Goal: Information Seeking & Learning: Learn about a topic

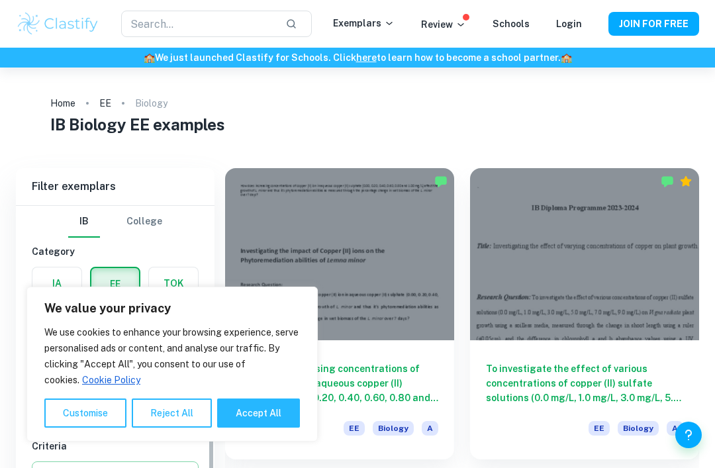
scroll to position [1095, 0]
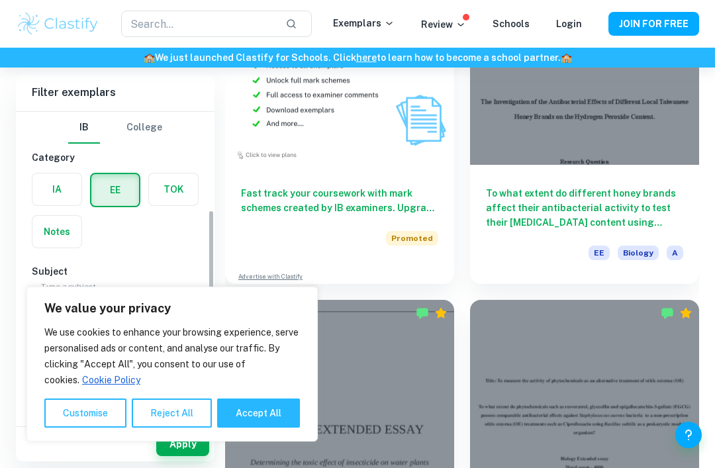
click at [48, 430] on input "A" at bounding box center [53, 443] width 26 height 26
checkbox input "true"
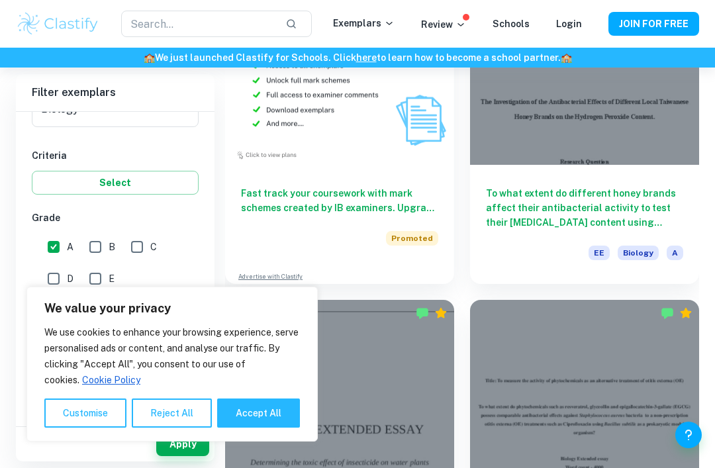
click at [260, 427] on button "Accept All" at bounding box center [258, 412] width 83 height 29
checkbox input "true"
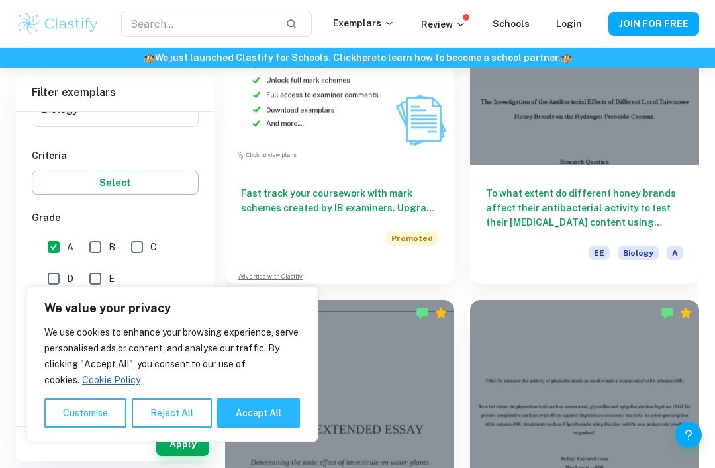
checkbox input "true"
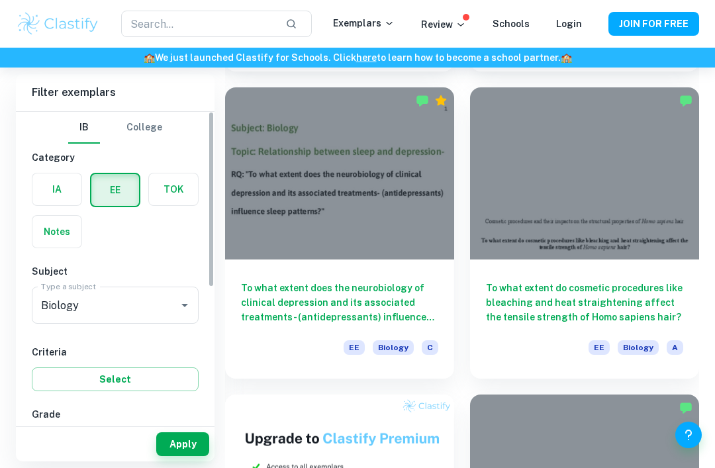
scroll to position [0, 0]
click at [44, 371] on button "Select" at bounding box center [115, 379] width 167 height 24
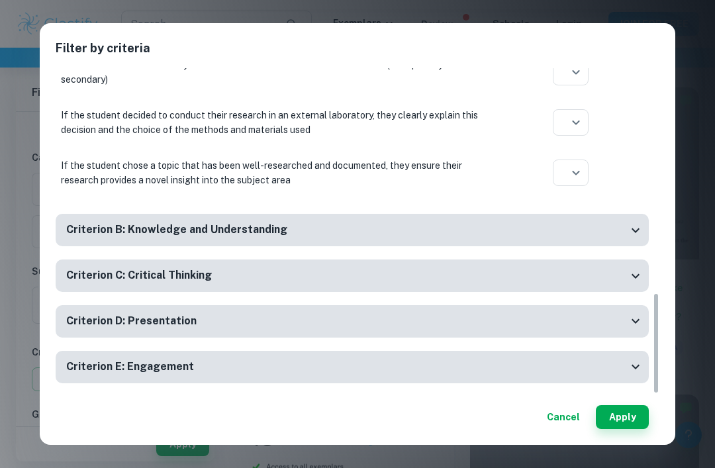
click at [567, 413] on button "Cancel" at bounding box center [563, 417] width 44 height 24
